Goal: Task Accomplishment & Management: Use online tool/utility

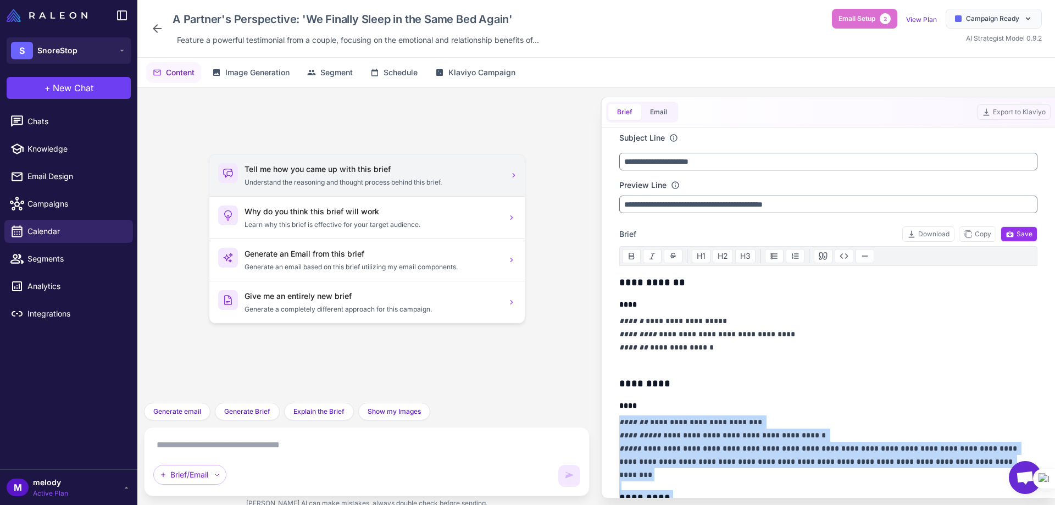
scroll to position [165, 0]
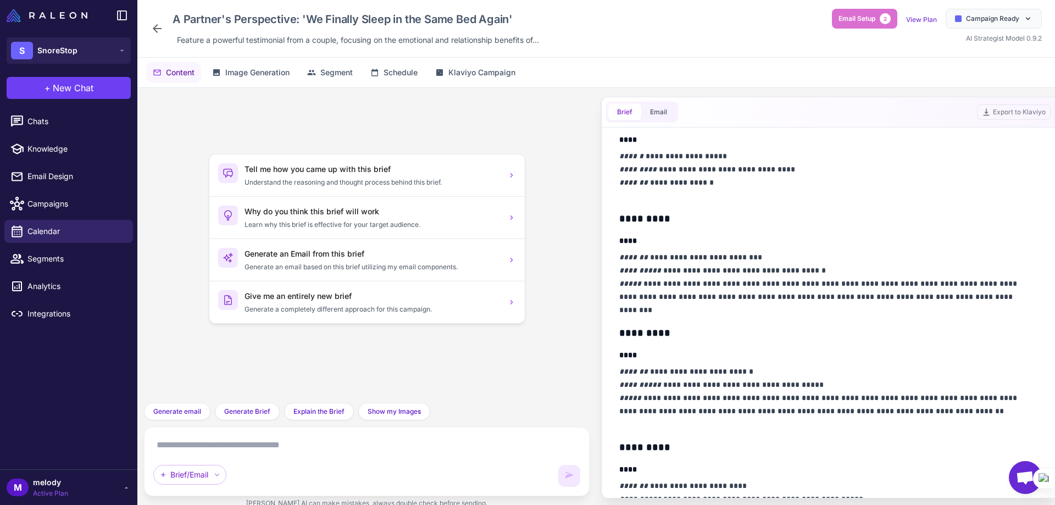
click at [686, 211] on h3 "*********" at bounding box center [825, 218] width 412 height 15
click at [995, 21] on span "Campaign Ready" at bounding box center [992, 19] width 53 height 10
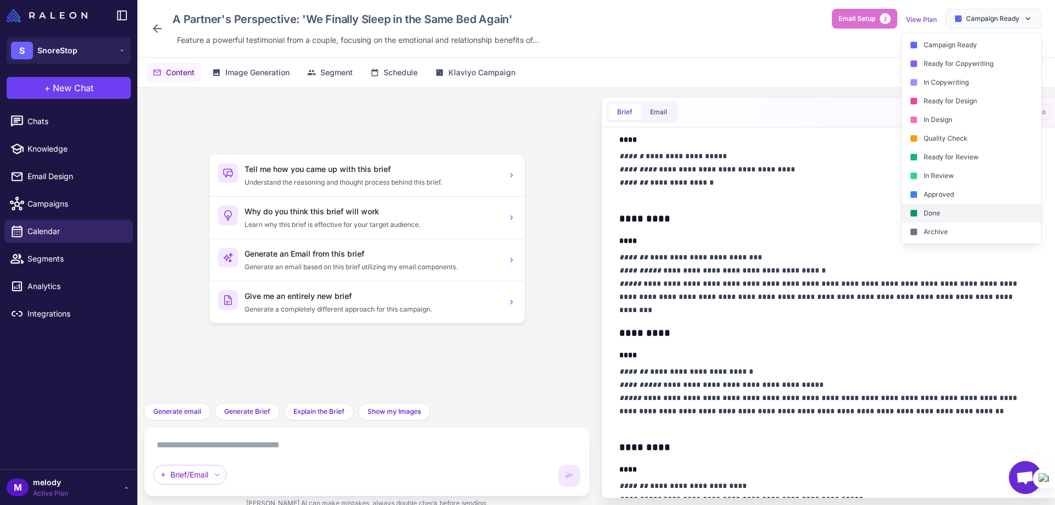
click at [942, 215] on div "Done" at bounding box center [971, 213] width 140 height 19
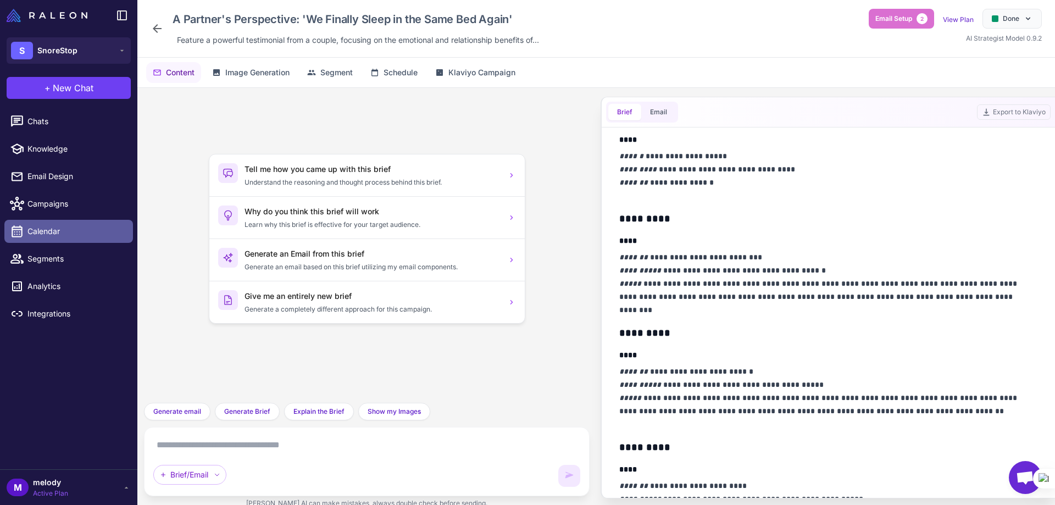
click at [77, 228] on span "Calendar" at bounding box center [75, 231] width 97 height 12
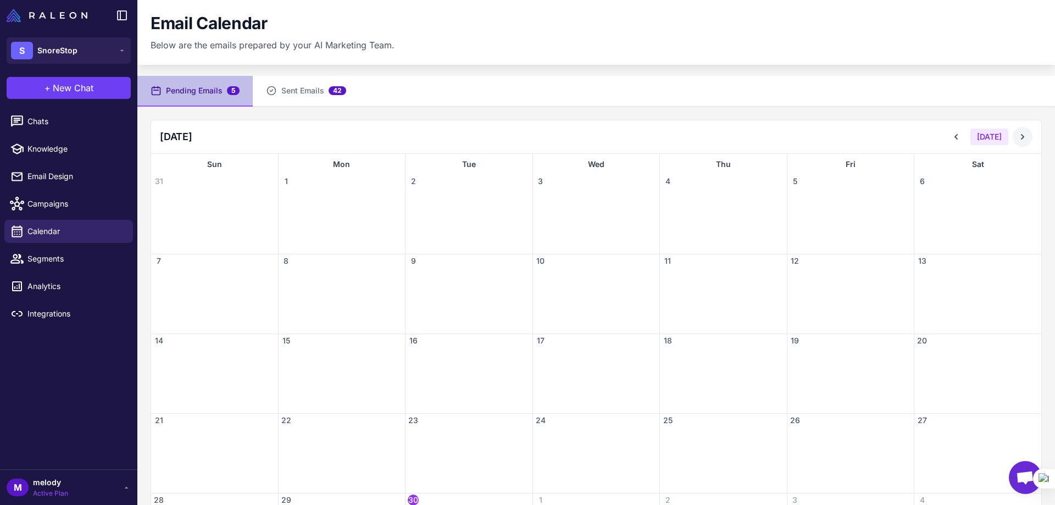
click at [1017, 136] on icon at bounding box center [1022, 136] width 11 height 11
